Goal: Communication & Community: Answer question/provide support

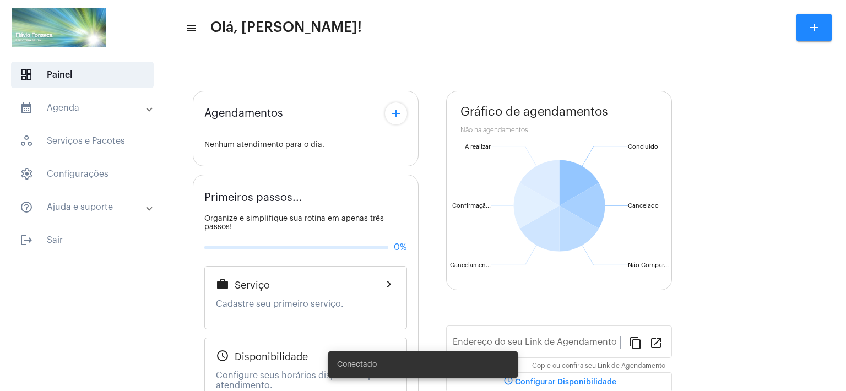
type input "[URL][DOMAIN_NAME]"
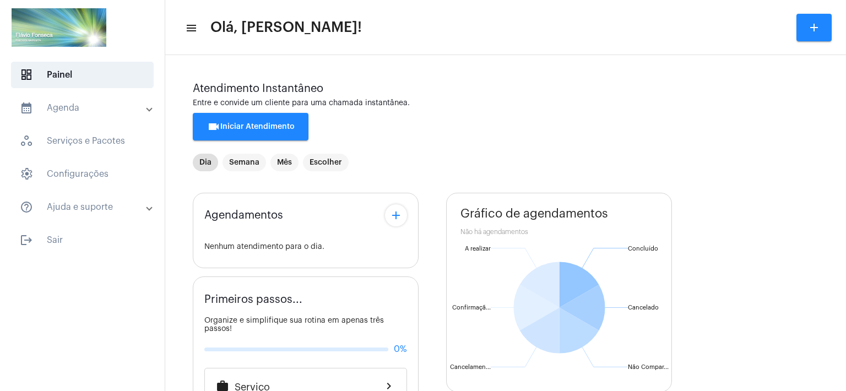
click at [439, 300] on div "Agendamentos add Nenhum atendimento para o dia. Primeiros passos... Organize e …" at bounding box center [506, 398] width 626 height 427
click at [274, 128] on span "videocam Iniciar Atendimento" at bounding box center [251, 127] width 88 height 8
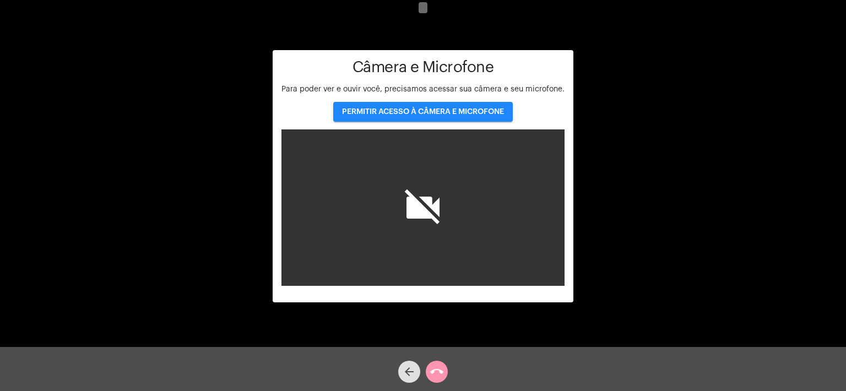
click at [404, 106] on button "PERMITIR ACESSO À CÂMERA E MICROFONE" at bounding box center [423, 112] width 180 height 20
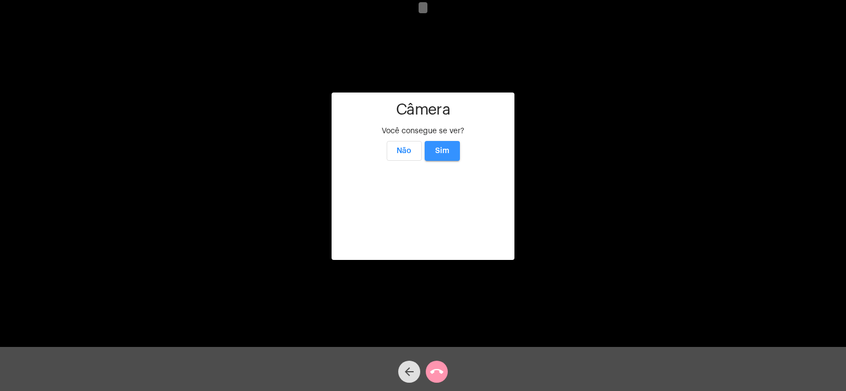
click at [445, 147] on span "Sim" at bounding box center [442, 151] width 14 height 8
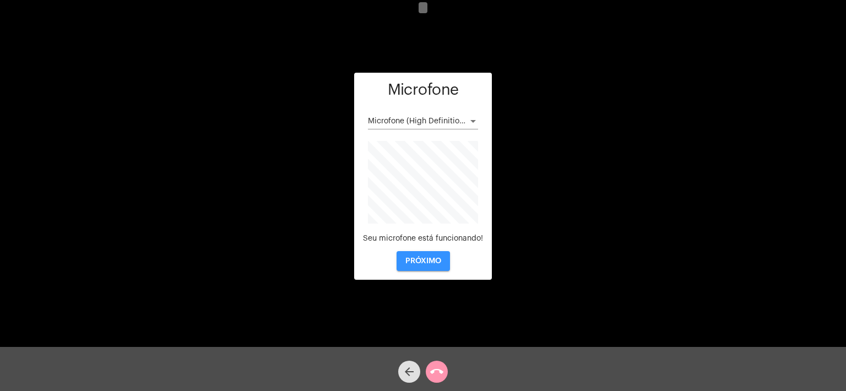
click at [428, 260] on span "PRÓXIMO" at bounding box center [424, 261] width 36 height 8
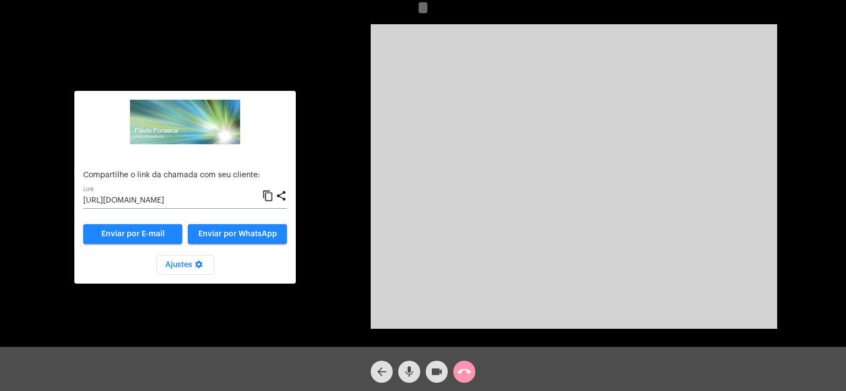
click at [174, 199] on input "[URL][DOMAIN_NAME]" at bounding box center [172, 201] width 179 height 9
click at [271, 196] on mat-icon "content_copy" at bounding box center [268, 196] width 12 height 13
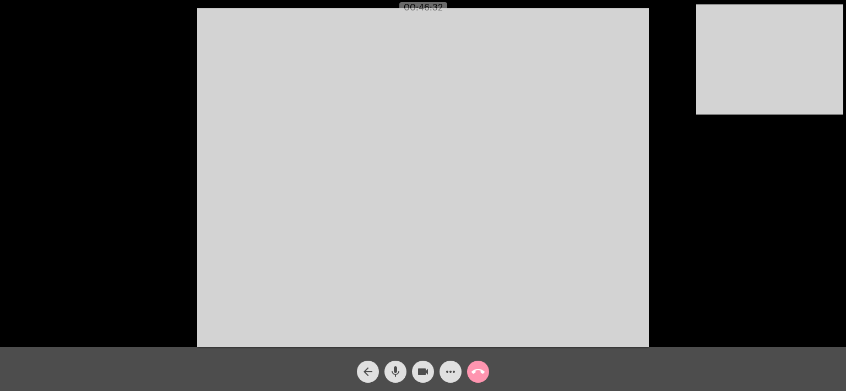
click at [478, 371] on mat-icon "call_end" at bounding box center [478, 371] width 13 height 13
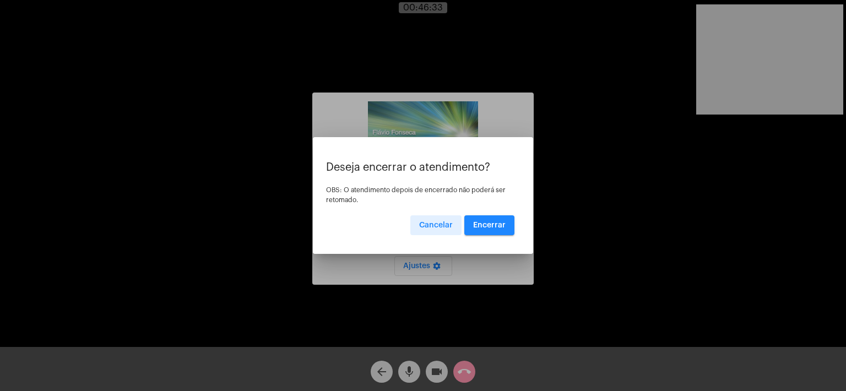
click at [485, 223] on span "Encerrar" at bounding box center [489, 226] width 33 height 8
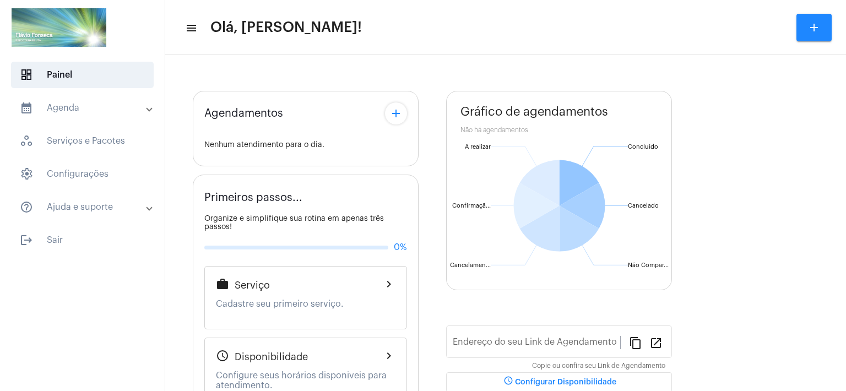
type input "[URL][DOMAIN_NAME]"
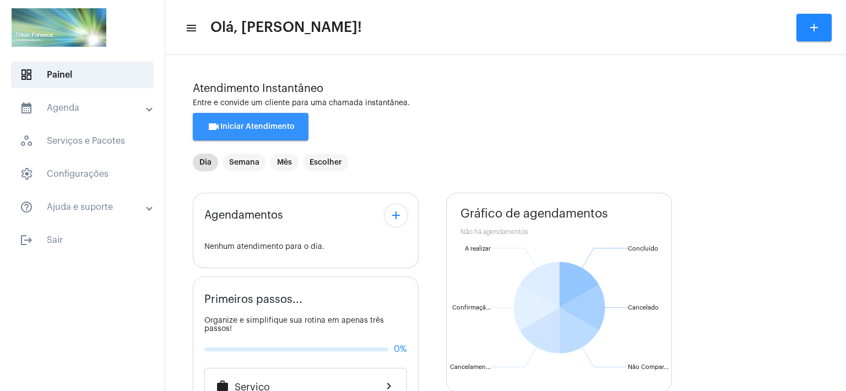
click at [249, 131] on span "videocam Iniciar Atendimento" at bounding box center [251, 127] width 88 height 8
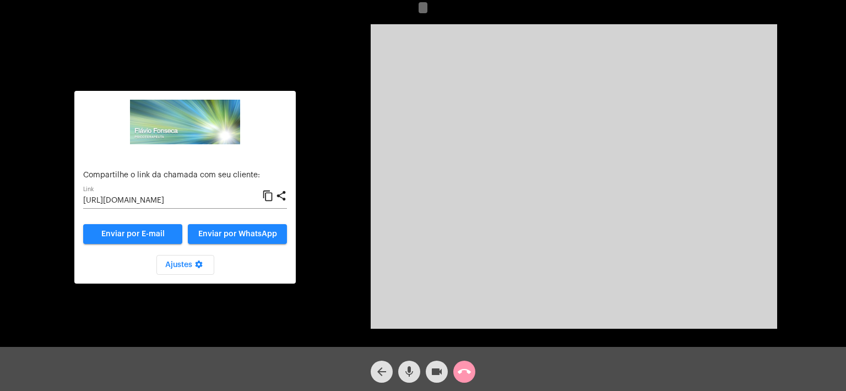
click at [207, 201] on input "[URL][DOMAIN_NAME]" at bounding box center [172, 201] width 179 height 9
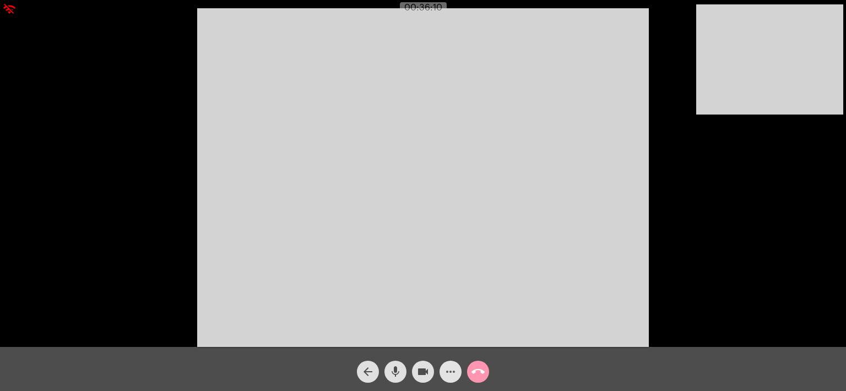
click at [447, 369] on mat-icon "more_horiz" at bounding box center [450, 371] width 13 height 13
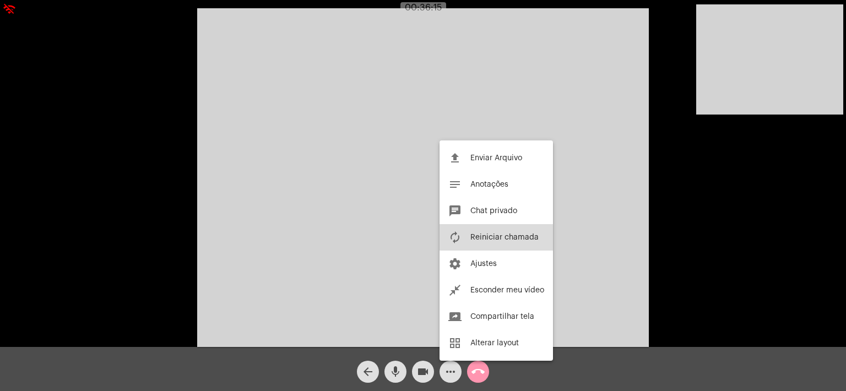
click at [496, 234] on span "Reiniciar chamada" at bounding box center [505, 238] width 68 height 8
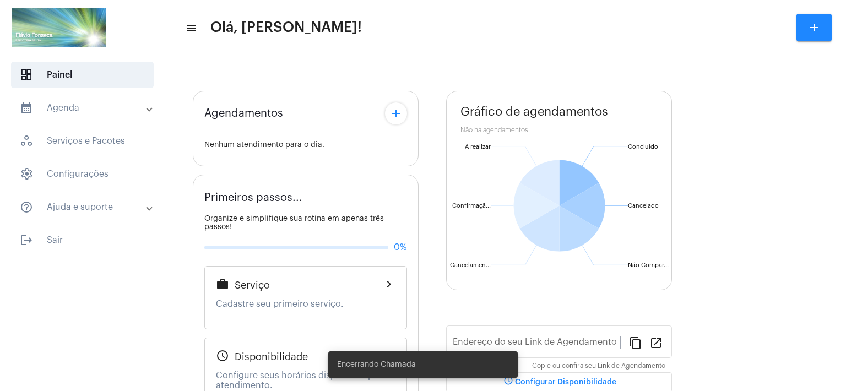
type input "[URL][DOMAIN_NAME]"
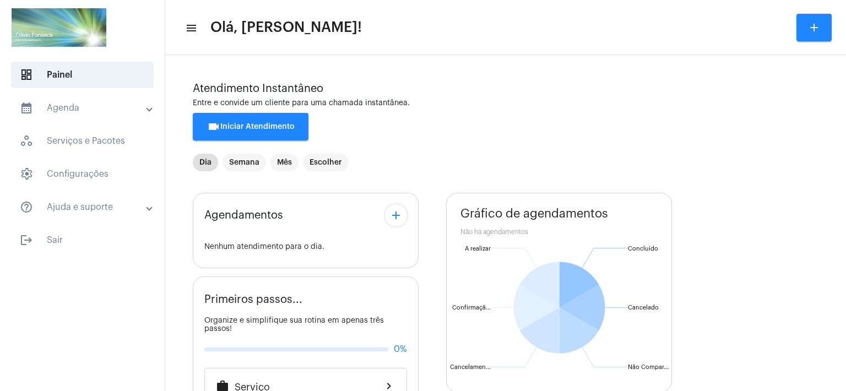
click at [255, 124] on span "videocam Iniciar Atendimento" at bounding box center [251, 127] width 88 height 8
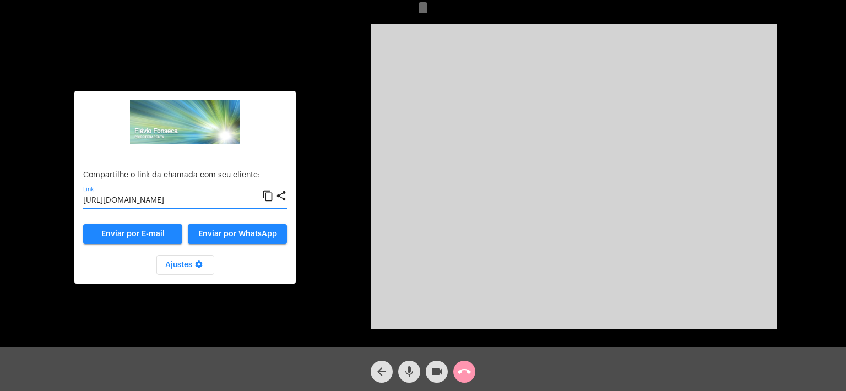
click at [194, 201] on input "[URL][DOMAIN_NAME]" at bounding box center [172, 201] width 179 height 9
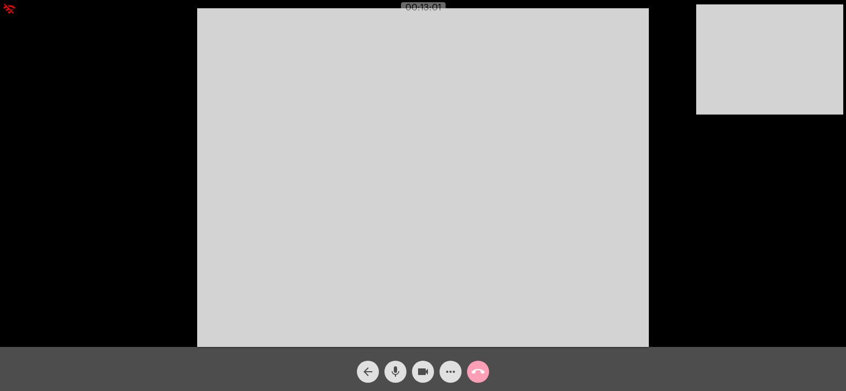
click at [478, 370] on mat-icon "call_end" at bounding box center [478, 371] width 13 height 13
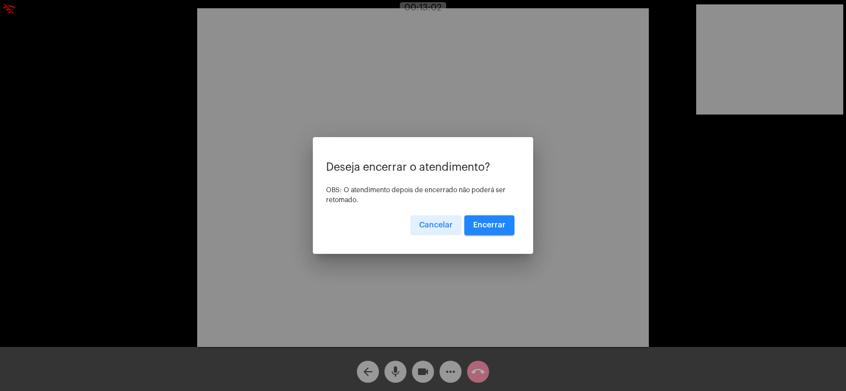
click at [487, 224] on span "Encerrar" at bounding box center [489, 226] width 33 height 8
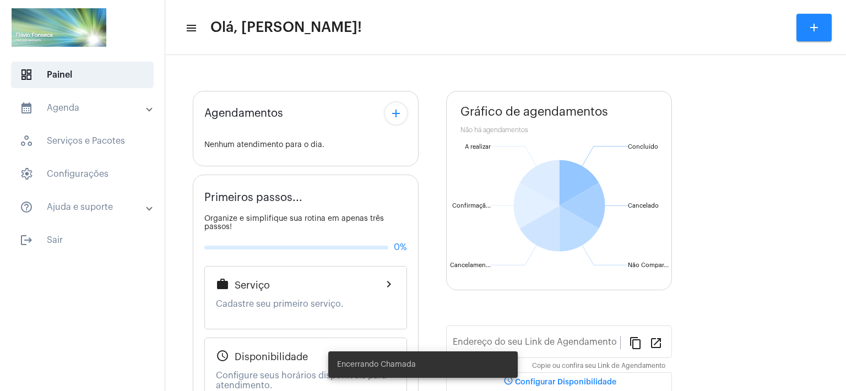
type input "[URL][DOMAIN_NAME]"
